Goal: Task Accomplishment & Management: Manage account settings

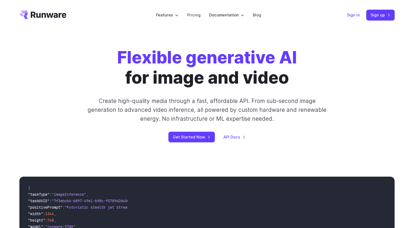
click at [355, 14] on link "Sign in" at bounding box center [353, 15] width 13 height 6
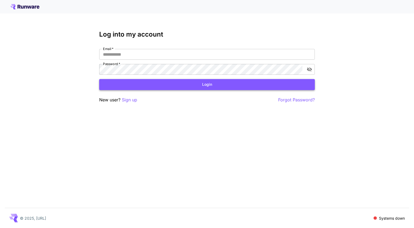
type input "**********"
click at [236, 86] on button "Login" at bounding box center [206, 84] width 215 height 11
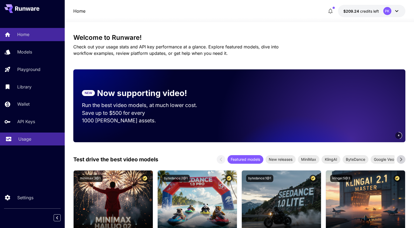
click at [28, 138] on p "Usage" at bounding box center [24, 139] width 13 height 6
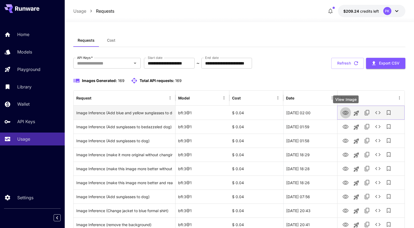
click at [344, 113] on icon "View Image" at bounding box center [345, 113] width 6 height 4
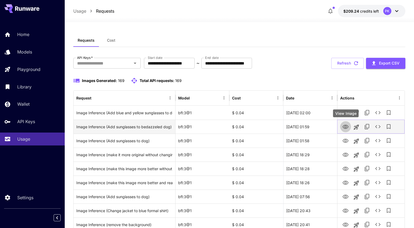
click at [347, 128] on icon "View Image" at bounding box center [345, 127] width 6 height 6
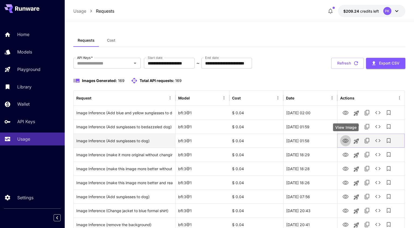
click at [345, 141] on icon "View Image" at bounding box center [345, 141] width 6 height 6
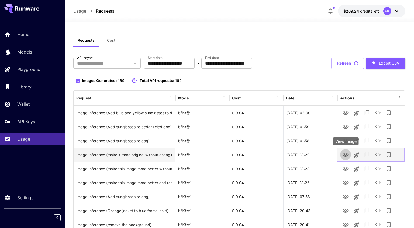
click at [345, 155] on icon "View Image" at bounding box center [345, 155] width 6 height 6
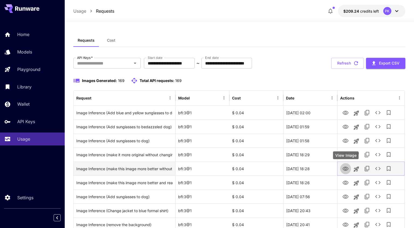
click at [346, 168] on icon "View Image" at bounding box center [345, 169] width 6 height 6
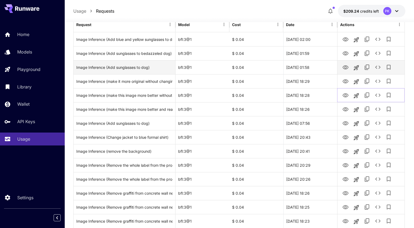
scroll to position [92, 0]
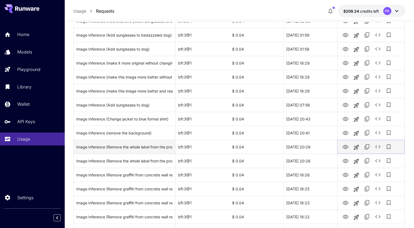
click at [347, 148] on icon "View Image" at bounding box center [345, 147] width 6 height 4
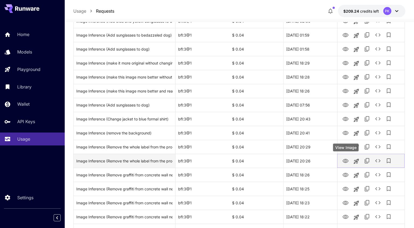
click at [344, 161] on icon "View Image" at bounding box center [345, 161] width 6 height 4
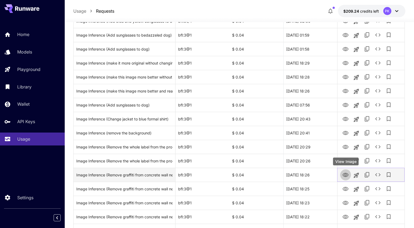
click at [346, 174] on icon "View Image" at bounding box center [345, 175] width 6 height 4
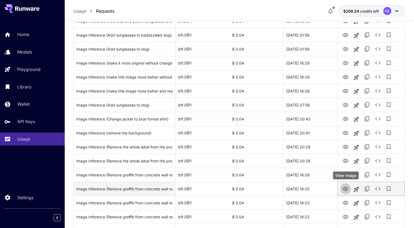
click at [344, 189] on icon "View Image" at bounding box center [345, 189] width 6 height 4
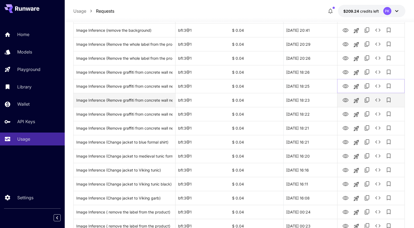
scroll to position [198, 0]
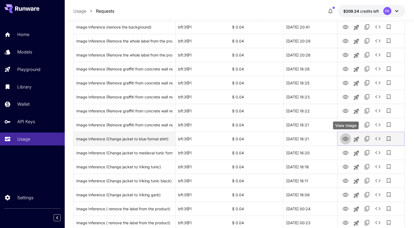
click at [345, 137] on icon "View Image" at bounding box center [345, 139] width 6 height 4
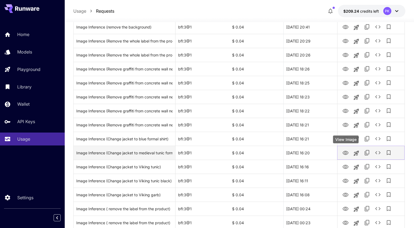
click at [345, 154] on icon "View Image" at bounding box center [345, 153] width 6 height 4
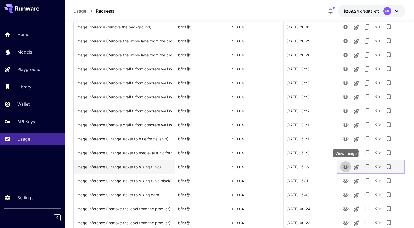
click at [346, 169] on icon "View Image" at bounding box center [345, 167] width 6 height 4
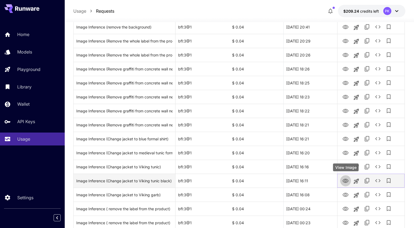
click at [346, 181] on icon "View Image" at bounding box center [345, 181] width 6 height 6
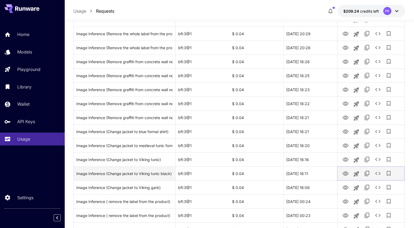
scroll to position [206, 0]
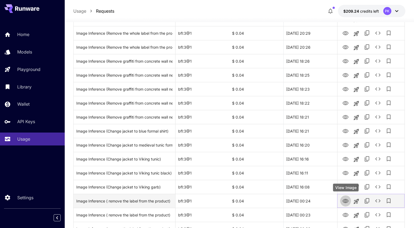
click at [345, 201] on icon "View Image" at bounding box center [345, 201] width 6 height 6
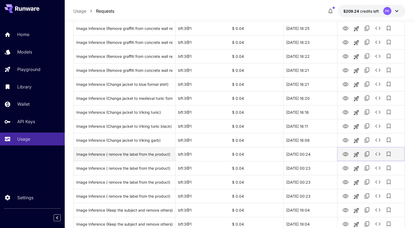
scroll to position [281, 0]
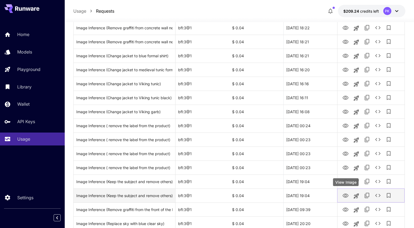
click at [346, 195] on icon "View Image" at bounding box center [345, 196] width 6 height 6
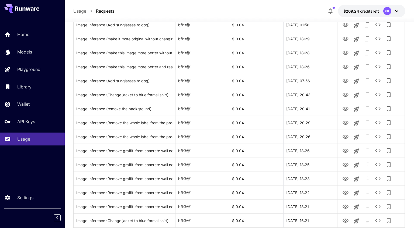
scroll to position [0, 0]
